Goal: Information Seeking & Learning: Stay updated

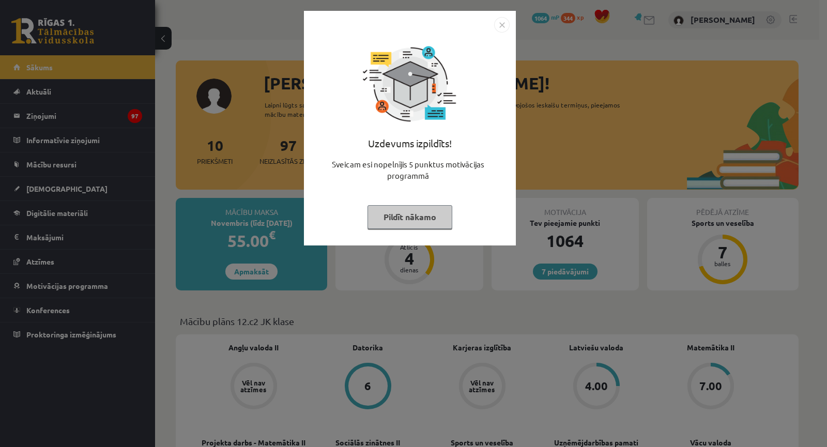
click at [452, 272] on div "Uzdevums izpildīts! Sveicam esi nopelnījis 5 punktus motivācijas programmā Pild…" at bounding box center [413, 223] width 827 height 447
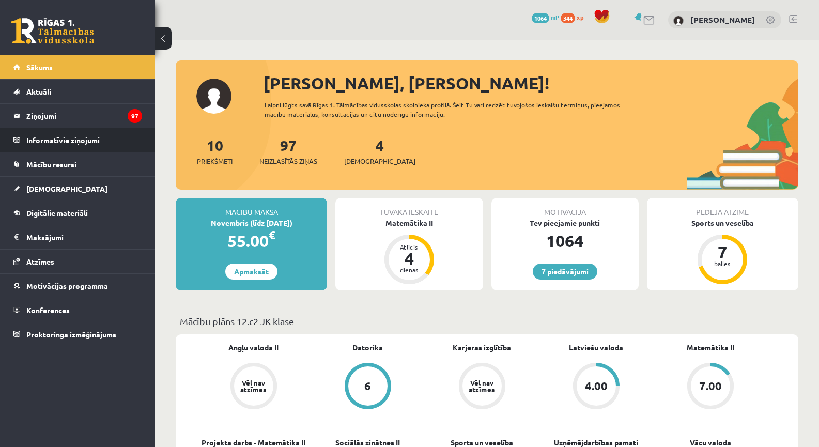
click at [74, 135] on legend "Informatīvie ziņojumi 0" at bounding box center [84, 140] width 116 height 24
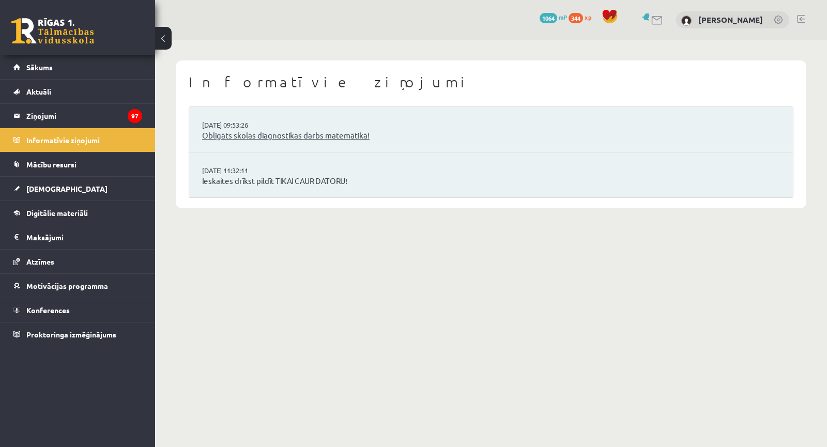
click at [251, 132] on link "Obligāts skolas diagnostikas darbs matemātikā!" at bounding box center [491, 136] width 578 height 12
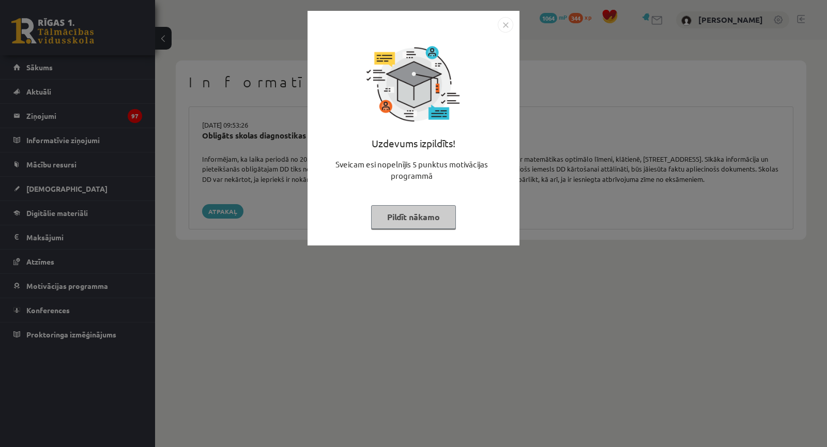
click at [246, 180] on div "Uzdevums izpildīts! Sveicam esi nopelnījis 5 punktus motivācijas programmā Pild…" at bounding box center [413, 223] width 827 height 447
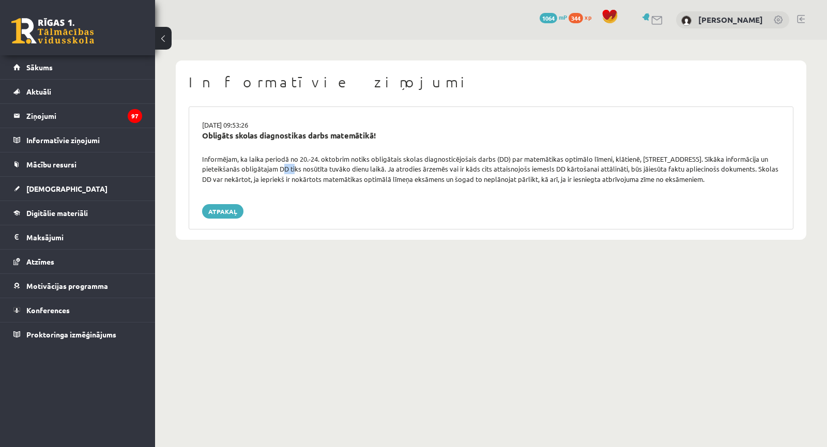
drag, startPoint x: 271, startPoint y: 171, endPoint x: 286, endPoint y: 171, distance: 15.0
click at [286, 171] on div "Informējam, ka laika periodā no 20.-24. oktobrim notiks obligātais skolas diagn…" at bounding box center [490, 169] width 593 height 30
click at [288, 170] on div "Informējam, ka laika periodā no 20.-24. oktobrim notiks obligātais skolas diagn…" at bounding box center [490, 169] width 593 height 30
click at [398, 170] on div "Informējam, ka laika periodā no 20.-24. oktobrim notiks obligātais skolas diagn…" at bounding box center [490, 169] width 593 height 30
click at [84, 119] on legend "Ziņojumi 97" at bounding box center [84, 116] width 116 height 24
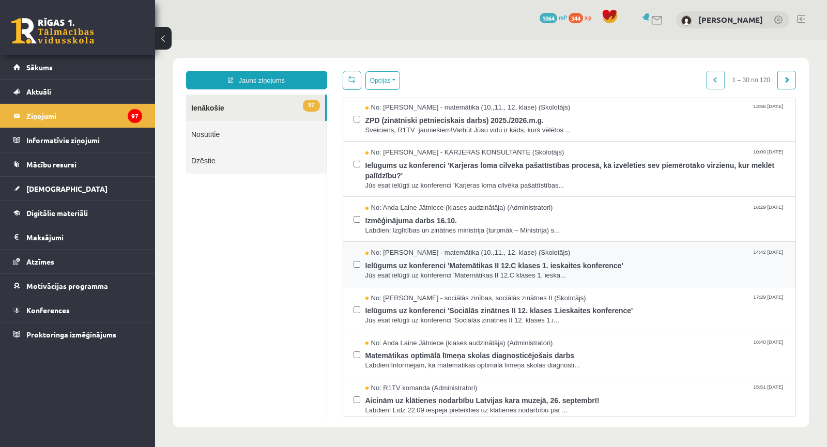
scroll to position [482, 0]
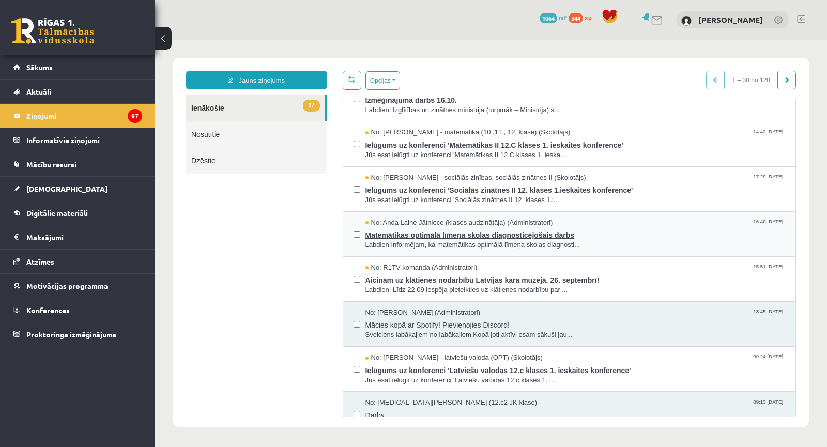
click at [379, 240] on span "Labdien!Informējam, ka matemātikas optimālā līmeņa skolas diagnosti..." at bounding box center [575, 245] width 420 height 10
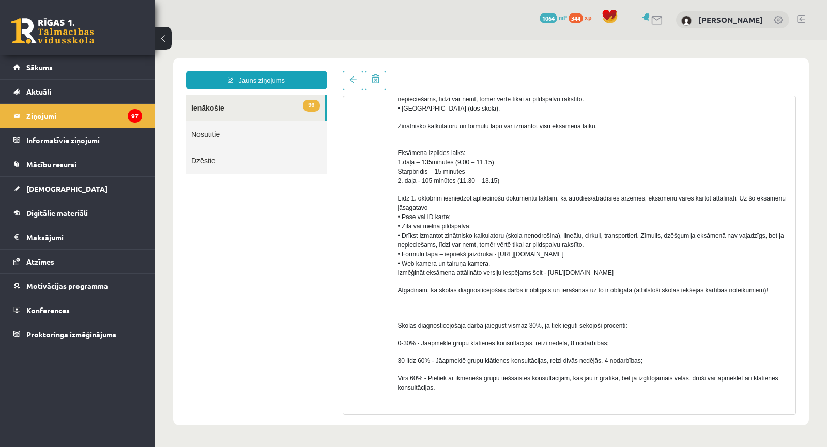
scroll to position [366, 0]
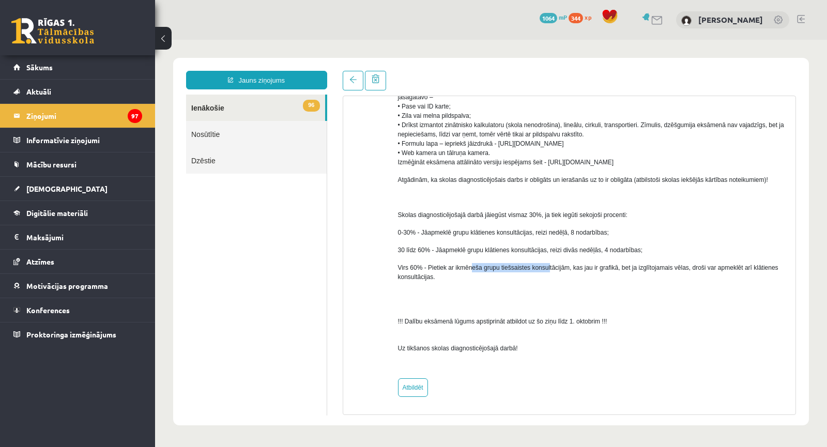
drag, startPoint x: 478, startPoint y: 270, endPoint x: 546, endPoint y: 271, distance: 67.7
click at [546, 271] on span "Virs 60% - Pietiek ar ikmēneša grupu tiešsaistes konsultācijām, kas jau ir graf…" at bounding box center [588, 272] width 380 height 17
click at [547, 271] on span "Virs 60% - Pietiek ar ikmēneša grupu tiešsaistes konsultācijām, kas jau ir graf…" at bounding box center [588, 272] width 380 height 17
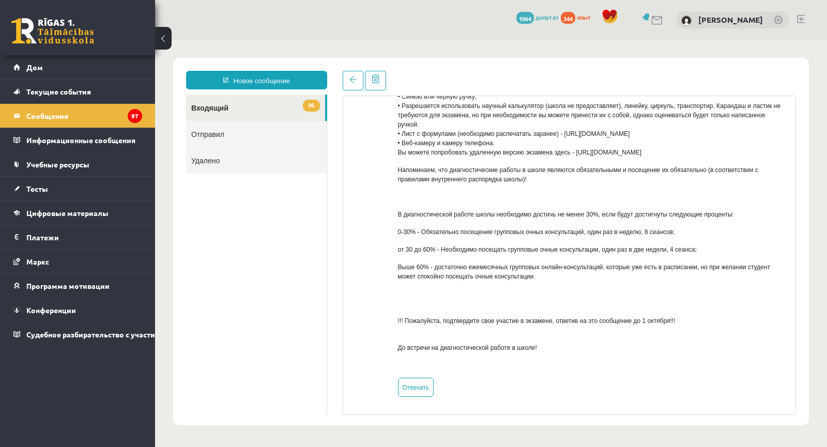
scroll to position [294, 0]
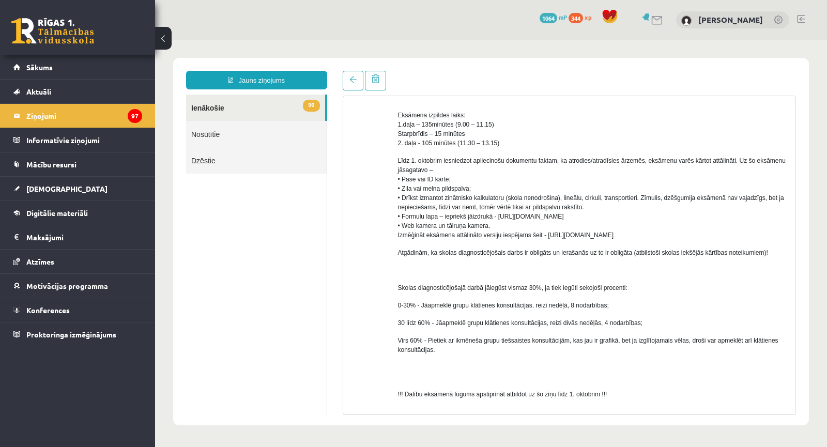
click at [528, 118] on p "Eksāmena izpildes laiks: 1.daļa – 135minūtes (9.00 – 11.15) Starpbrīdis – 15 mi…" at bounding box center [593, 124] width 390 height 47
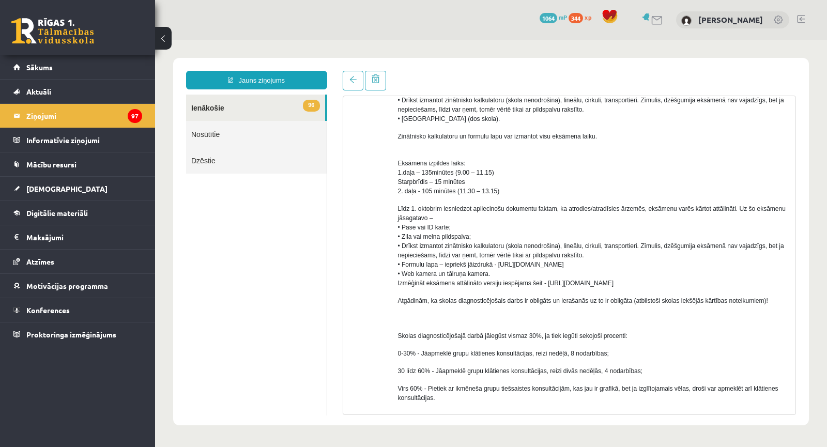
scroll to position [366, 0]
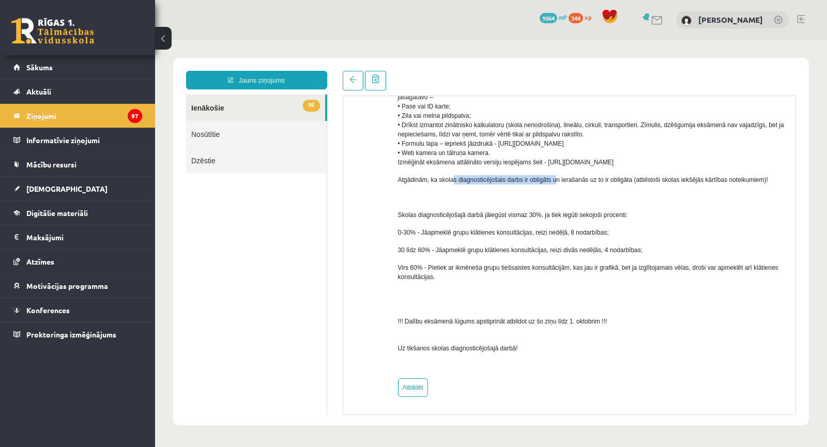
drag, startPoint x: 452, startPoint y: 181, endPoint x: 556, endPoint y: 177, distance: 103.5
click at [556, 177] on span "Atgādinām, ka skolas diagnosticējošais darbs ir obligāts un ierašanās uz to ir …" at bounding box center [583, 179] width 370 height 7
click at [459, 321] on span "!!! Dalību eksāmenā lūgums apstiprināt atbildot uz šo ziņu līdz 1. oktobrim !!!" at bounding box center [502, 321] width 209 height 7
click at [452, 288] on div "Labdien! Informējam, ka matemātikas optimālā līmeņa skolas diagnosticējošais da…" at bounding box center [593, 83] width 390 height 576
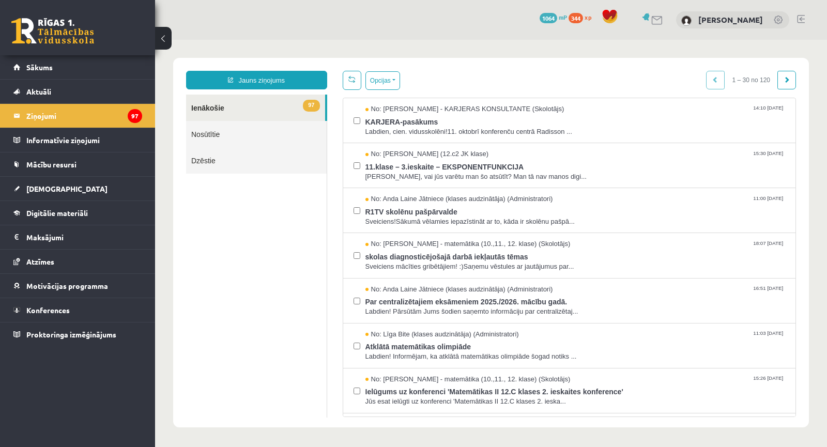
scroll to position [0, 0]
click at [110, 139] on legend "Informatīvie ziņojumi 0" at bounding box center [84, 140] width 116 height 24
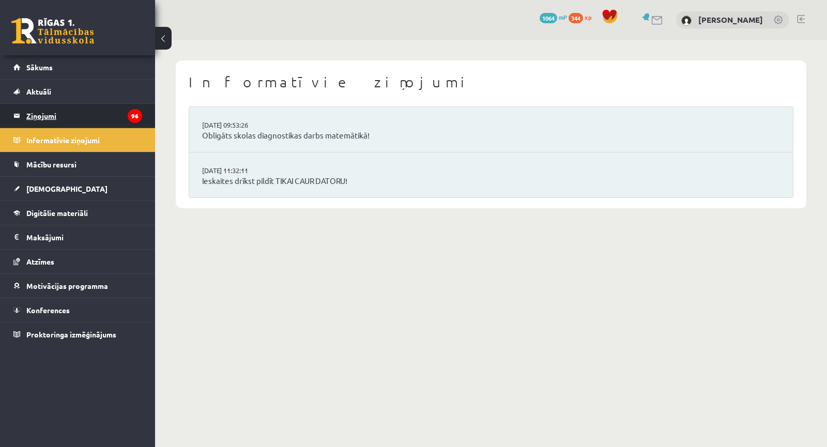
click at [111, 124] on legend "Ziņojumi 96" at bounding box center [84, 116] width 116 height 24
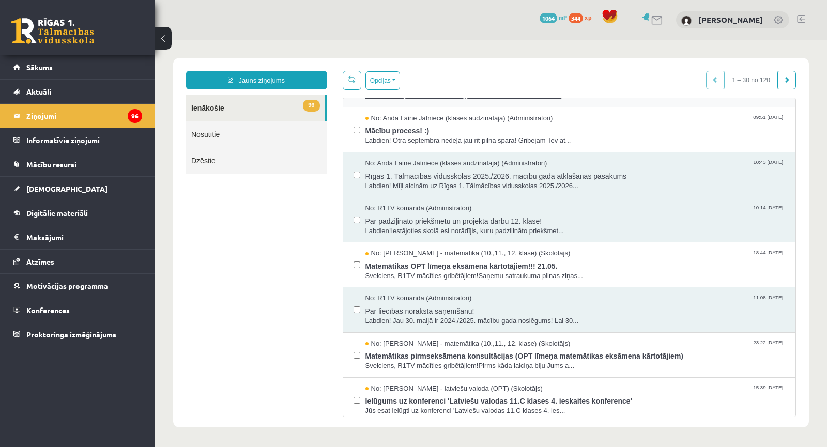
scroll to position [1043, 0]
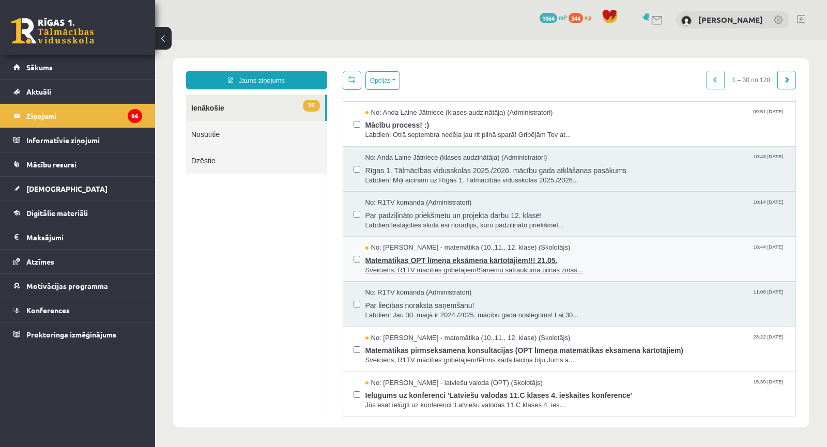
click at [452, 264] on span "Matemātikas OPT līmeņa eksāmena kārtotājiem!!! 21.05." at bounding box center [575, 259] width 420 height 13
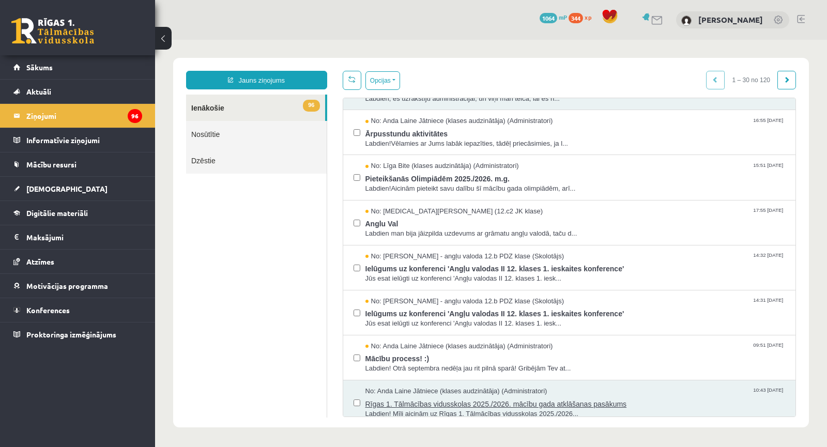
scroll to position [801, 0]
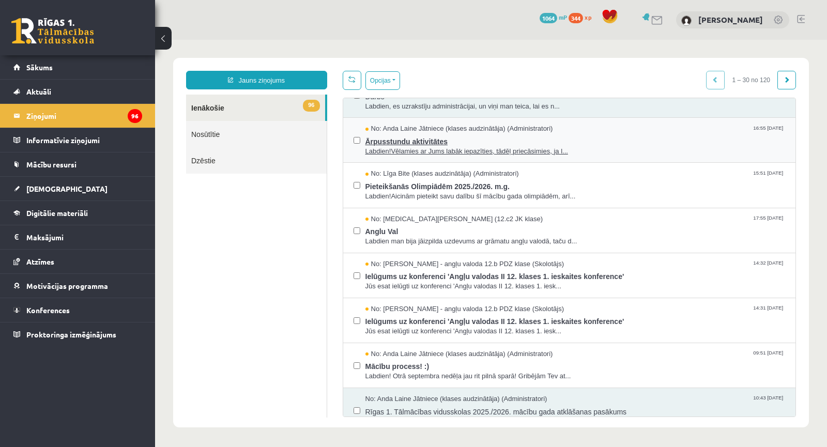
click at [431, 151] on span "Labdien!Vēlamies ar Jums labāk iepazīties, tādēļ priecāsimies, ja l..." at bounding box center [575, 152] width 420 height 10
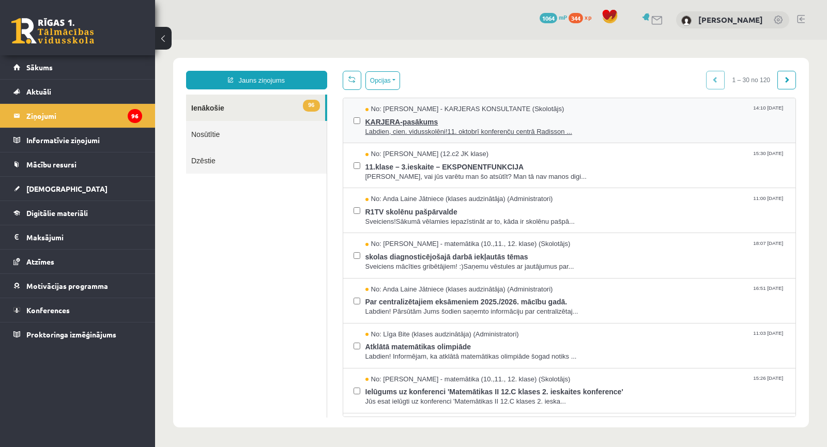
scroll to position [0, 0]
click at [425, 133] on span "Labdien, cien. vidusskolēni!11. oktobrī konferenču centrā Radisson ..." at bounding box center [575, 132] width 420 height 10
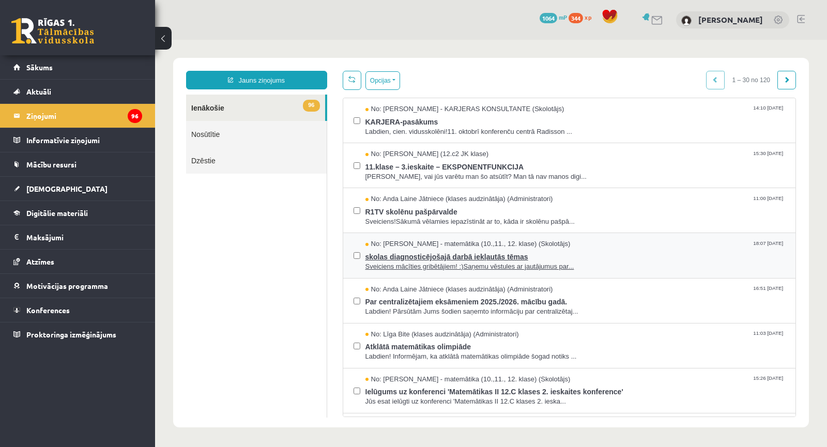
click at [470, 258] on span "skolas diagnosticējošajā darbā iekļautās tēmas" at bounding box center [575, 255] width 420 height 13
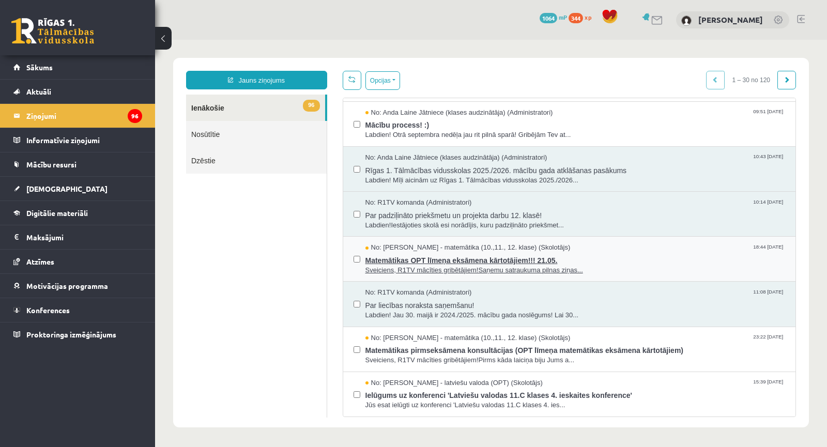
click at [451, 251] on span "No: Laima Tukāne - Grosa - matemātika (10.,11., 12. klase) (Skolotājs)" at bounding box center [467, 248] width 205 height 10
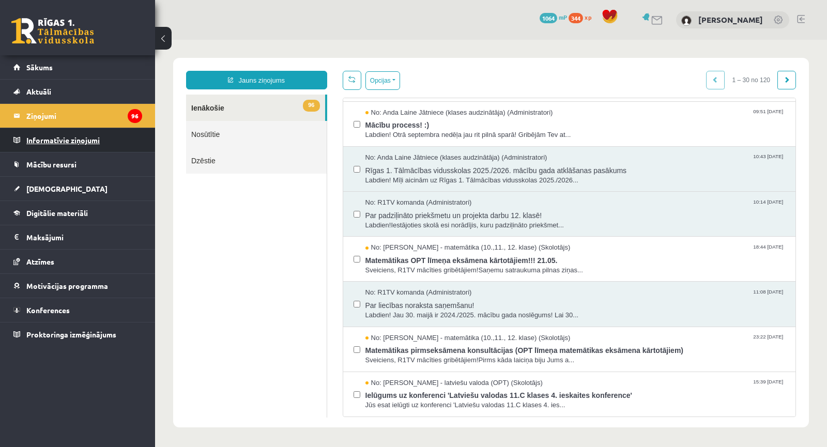
click at [125, 145] on legend "Informatīvie ziņojumi 0" at bounding box center [84, 140] width 116 height 24
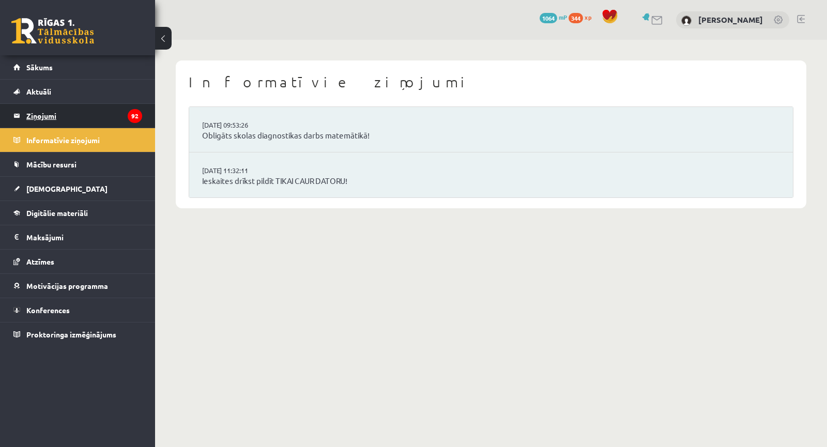
click at [130, 122] on legend "Ziņojumi 92" at bounding box center [84, 116] width 116 height 24
